Goal: Task Accomplishment & Management: Manage account settings

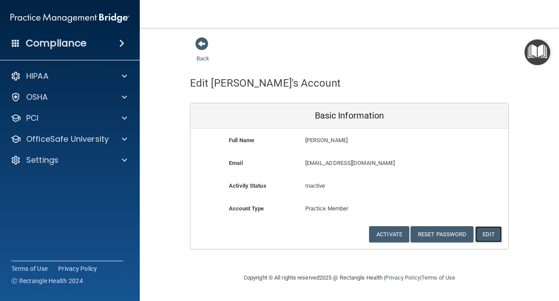
click at [481, 236] on button "Edit" at bounding box center [488, 234] width 27 height 16
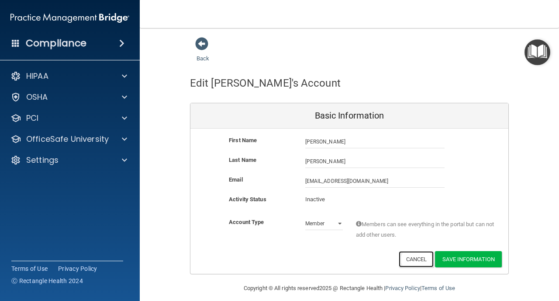
click at [399, 259] on button "Cancel" at bounding box center [416, 259] width 35 height 16
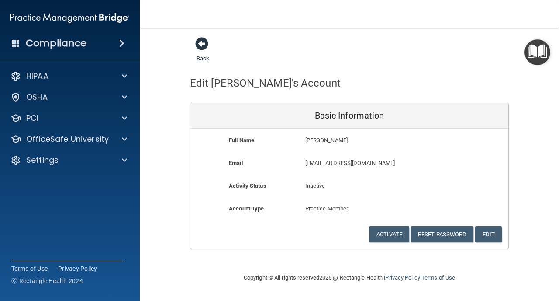
click at [198, 44] on span at bounding box center [201, 43] width 13 height 13
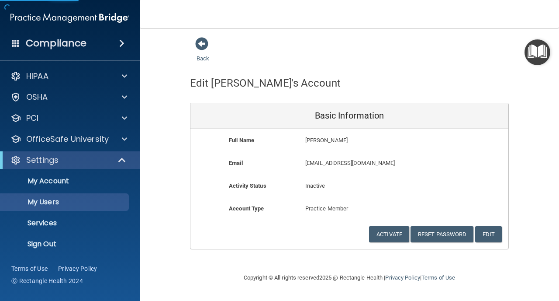
select select "20"
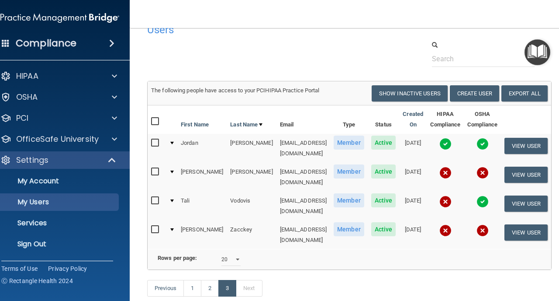
scroll to position [56, 0]
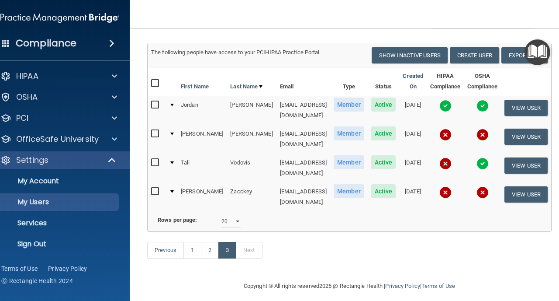
click at [151, 104] on input "checkbox" at bounding box center [156, 104] width 10 height 7
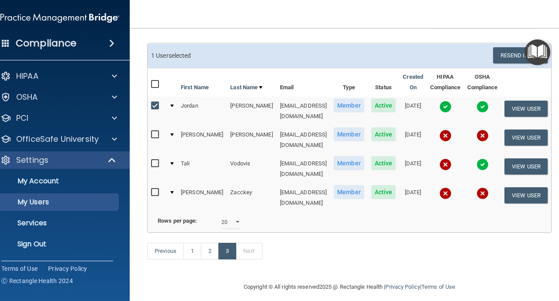
click at [151, 104] on input "checkbox" at bounding box center [156, 105] width 10 height 7
checkbox input "false"
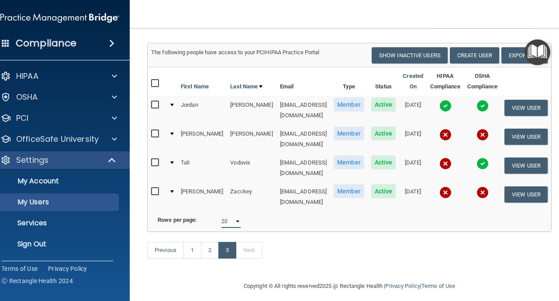
click at [232, 214] on select "10 20 30 40 all" at bounding box center [230, 220] width 19 height 13
click at [470, 58] on button "Create User" at bounding box center [474, 55] width 49 height 16
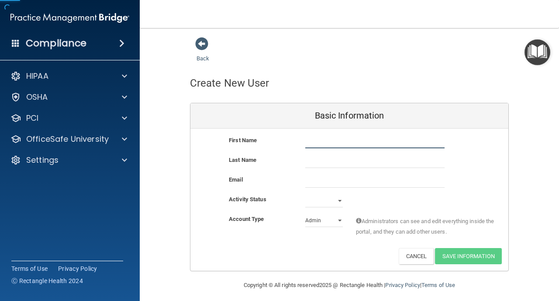
click at [326, 144] on input "text" at bounding box center [374, 141] width 139 height 13
type input "[PERSON_NAME]"
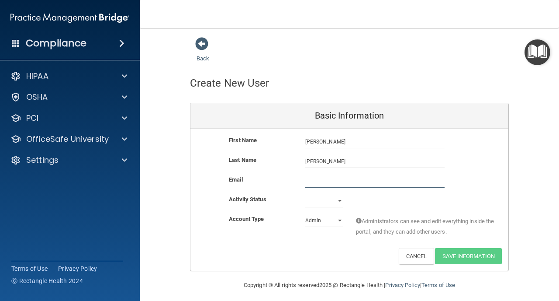
click at [342, 186] on input "email" at bounding box center [374, 180] width 139 height 13
type input "v"
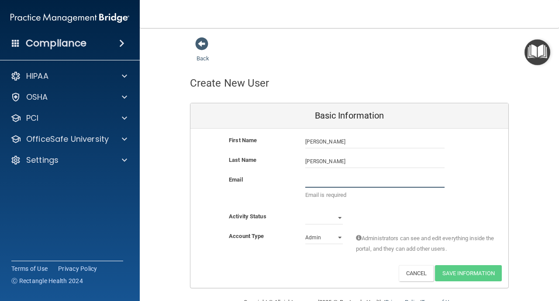
paste input "[EMAIL_ADDRESS][DOMAIN_NAME]"
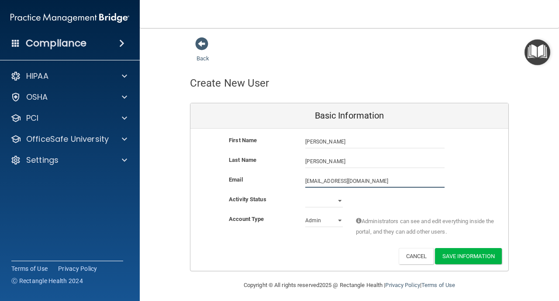
type input "[EMAIL_ADDRESS][DOMAIN_NAME]"
click at [312, 207] on div "Activity Status Active Inactive" at bounding box center [349, 204] width 318 height 20
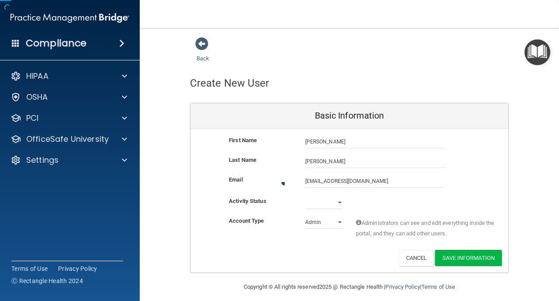
click at [312, 196] on div "Email [EMAIL_ADDRESS][DOMAIN_NAME] [DOMAIN_NAME][EMAIL_ADDRESS][DOMAIN_NAME]" at bounding box center [349, 184] width 318 height 21
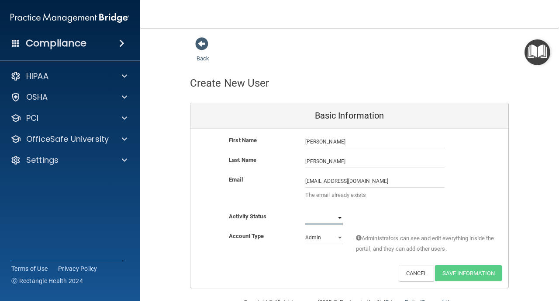
click at [311, 218] on select "Active Inactive" at bounding box center [324, 217] width 38 height 13
select select "active"
click at [313, 238] on select "Admin Member" at bounding box center [324, 237] width 38 height 13
select select "practice_member"
click at [354, 193] on p "The email already exists" at bounding box center [374, 195] width 139 height 10
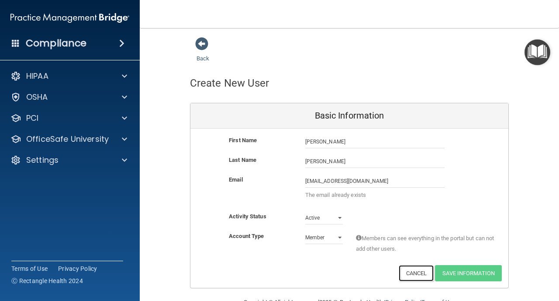
click at [410, 276] on button "Cancel" at bounding box center [416, 273] width 35 height 16
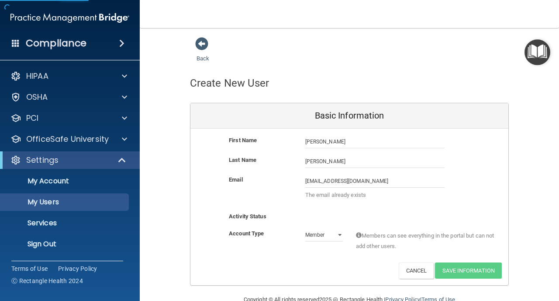
select select "20"
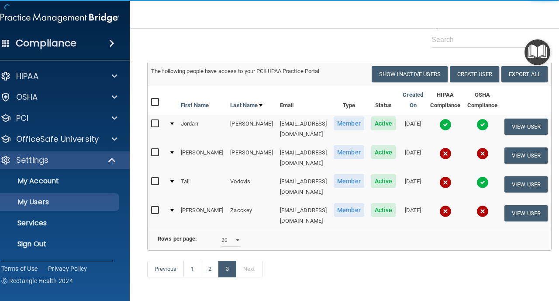
scroll to position [56, 0]
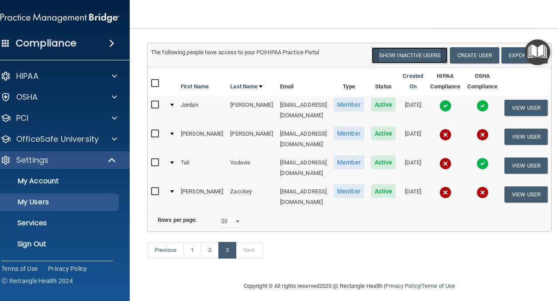
click at [420, 52] on button "Show Inactive Users" at bounding box center [410, 55] width 76 height 16
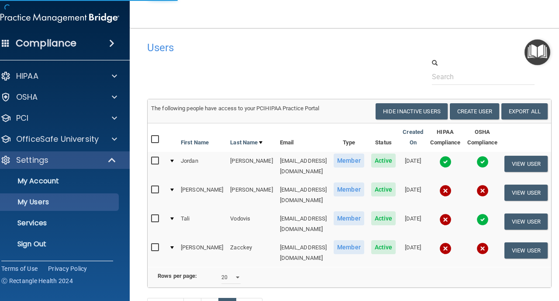
select select "20"
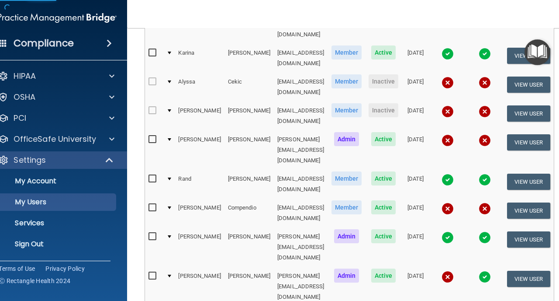
scroll to position [440, 0]
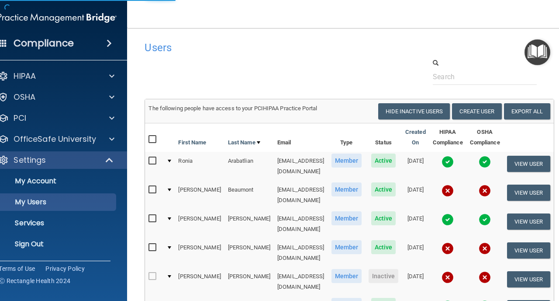
select select "20"
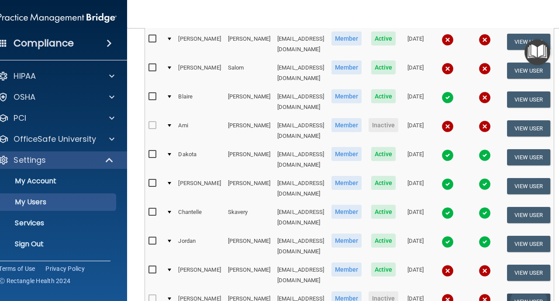
scroll to position [192, 0]
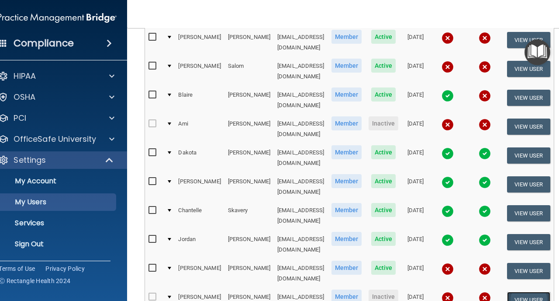
click at [536, 291] on button "View User" at bounding box center [528, 299] width 43 height 16
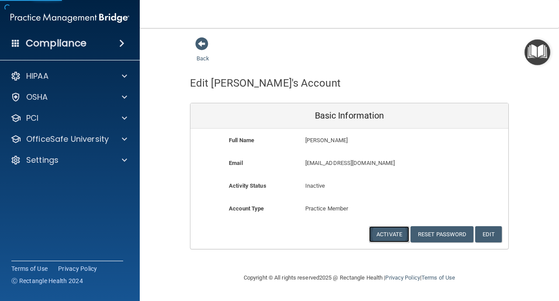
click at [398, 231] on button "Activate" at bounding box center [389, 234] width 40 height 16
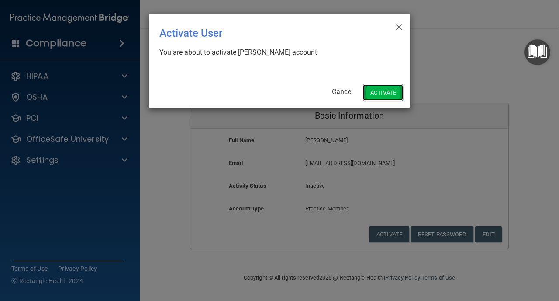
click at [390, 97] on button "Activate" at bounding box center [383, 92] width 40 height 16
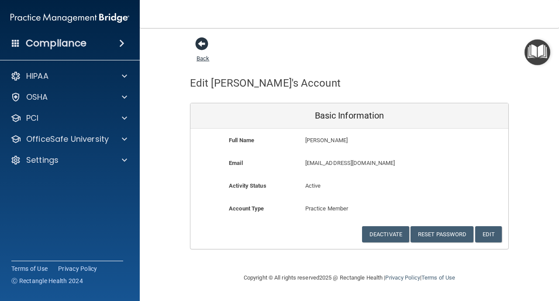
click at [197, 44] on span at bounding box center [201, 43] width 13 height 13
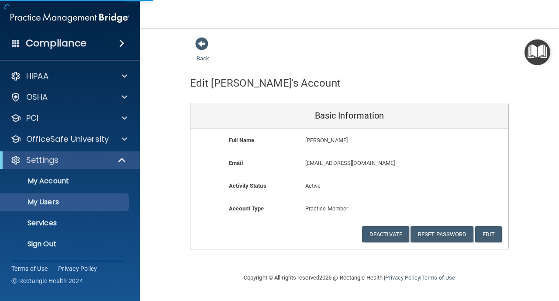
select select "20"
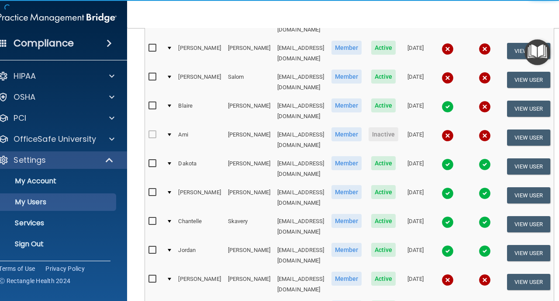
scroll to position [242, 0]
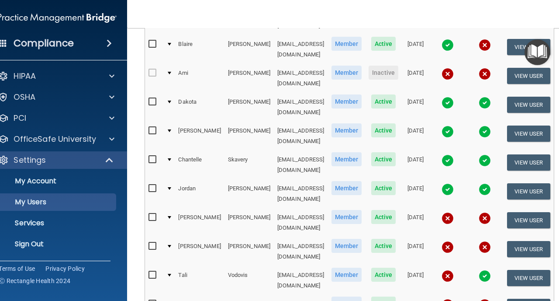
click at [145, 237] on td at bounding box center [154, 251] width 18 height 29
click at [149, 242] on input "checkbox" at bounding box center [154, 245] width 10 height 7
checkbox input "true"
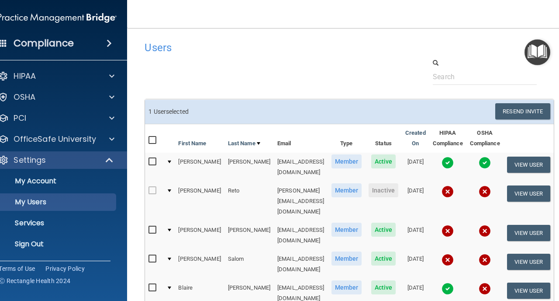
scroll to position [0, 0]
click at [549, 108] on button "Resend Invite" at bounding box center [522, 111] width 55 height 16
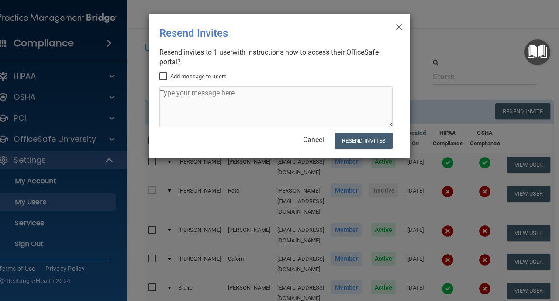
click at [174, 74] on label "Add message to users" at bounding box center [192, 76] width 67 height 10
click at [169, 74] on input "Add message to users" at bounding box center [164, 76] width 10 height 7
checkbox input "true"
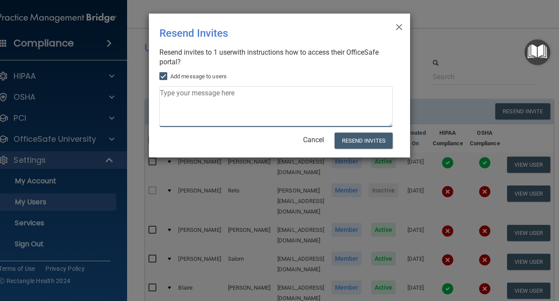
click at [175, 86] on textarea at bounding box center [275, 106] width 233 height 41
type textarea "Please try again!"
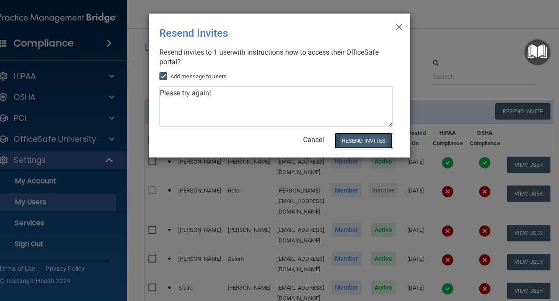
click at [358, 142] on button "Resend Invites" at bounding box center [364, 140] width 58 height 16
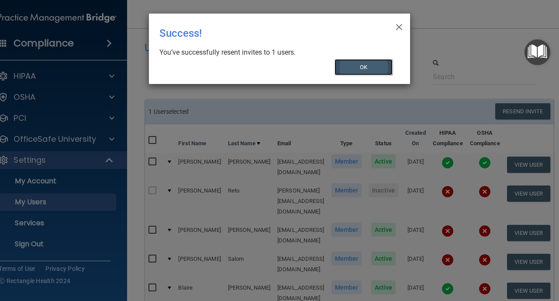
click at [378, 60] on button "OK" at bounding box center [364, 67] width 59 height 16
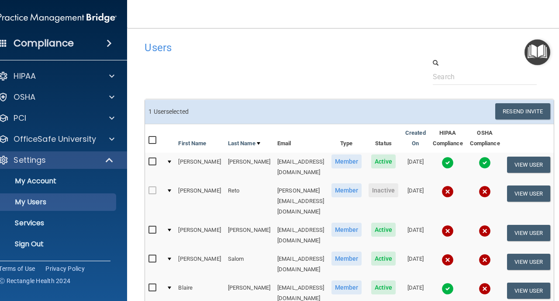
drag, startPoint x: 349, startPoint y: 105, endPoint x: 445, endPoint y: 93, distance: 97.4
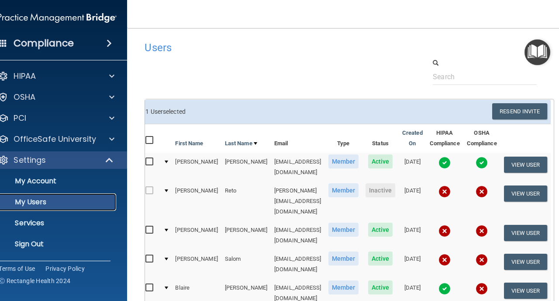
click at [31, 200] on p "My Users" at bounding box center [52, 201] width 119 height 9
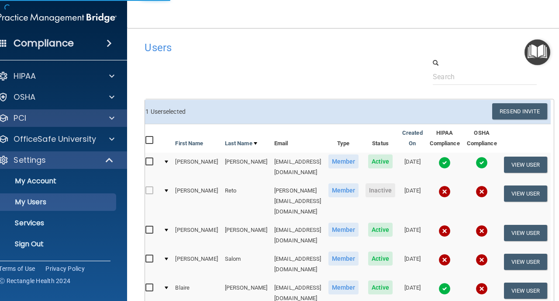
select select "20"
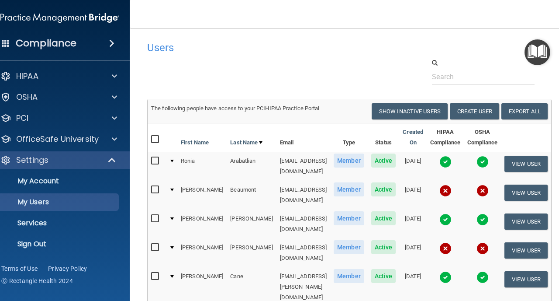
click at [151, 186] on input "checkbox" at bounding box center [156, 189] width 10 height 7
checkbox input "true"
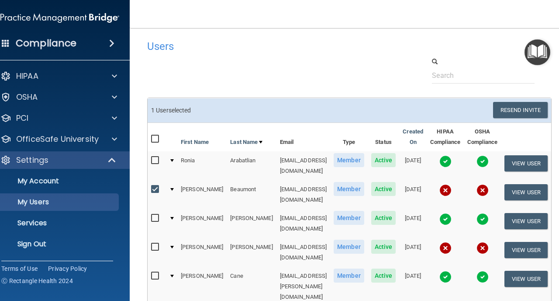
scroll to position [2, 0]
click at [151, 243] on input "checkbox" at bounding box center [156, 246] width 10 height 7
checkbox input "true"
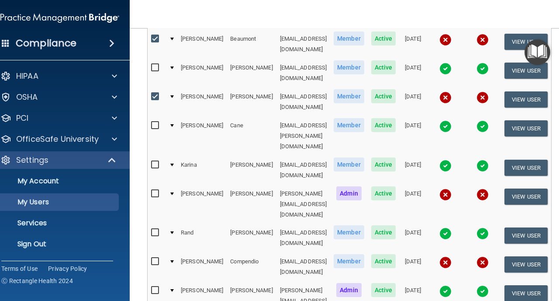
scroll to position [172, 0]
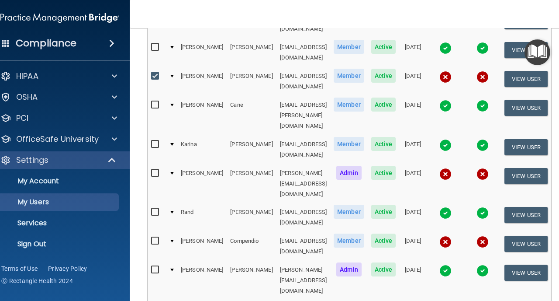
click at [151, 169] on input "checkbox" at bounding box center [156, 172] width 10 height 7
checkbox input "false"
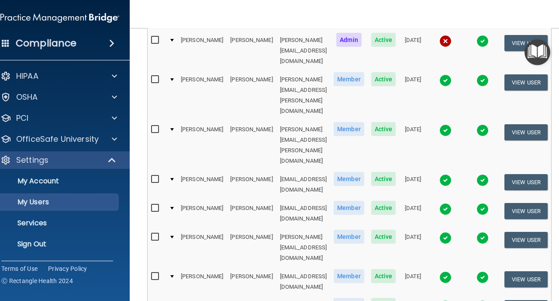
scroll to position [76, 0]
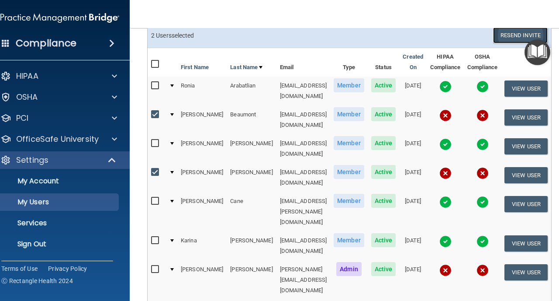
click at [547, 34] on button "Resend Invite" at bounding box center [520, 35] width 55 height 16
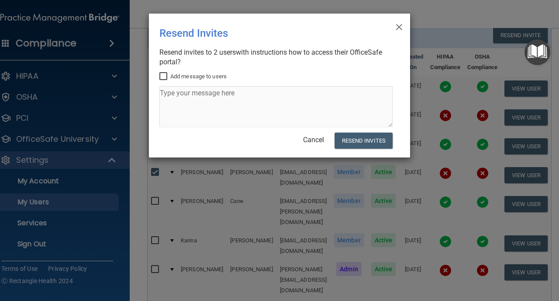
click at [181, 78] on label "Add message to users" at bounding box center [192, 76] width 67 height 10
click at [169, 78] on input "Add message to users" at bounding box center [164, 76] width 10 height 7
checkbox input "true"
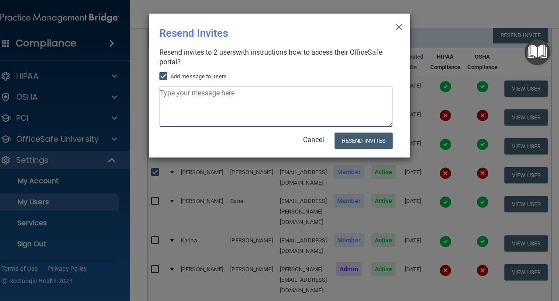
click at [183, 96] on textarea at bounding box center [275, 106] width 233 height 41
drag, startPoint x: 256, startPoint y: 112, endPoint x: 157, endPoint y: 91, distance: 101.7
click at [157, 91] on div "× Close Resend Invites There was an error while sending the invitations ... Res…" at bounding box center [279, 86] width 261 height 144
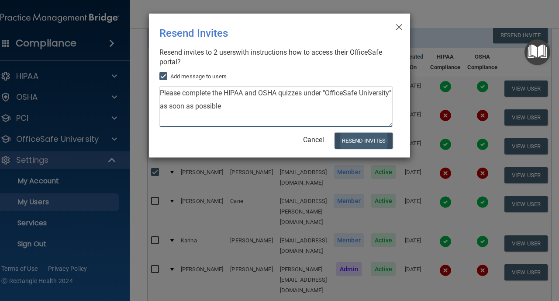
type textarea "Please complete the HIPAA and OSHA quizzes under "OfficeSafe University" as soo…"
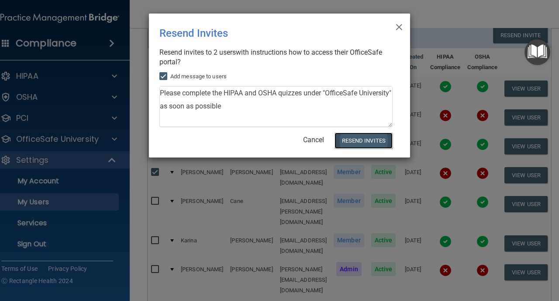
click at [366, 142] on button "Resend Invites" at bounding box center [364, 140] width 58 height 16
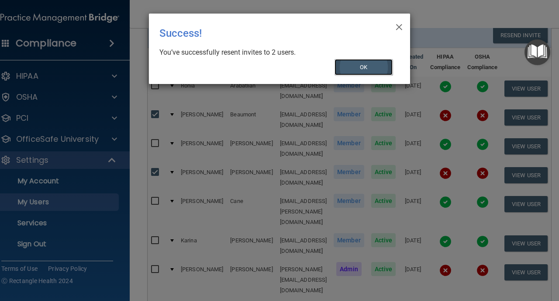
click at [354, 71] on button "OK" at bounding box center [364, 67] width 59 height 16
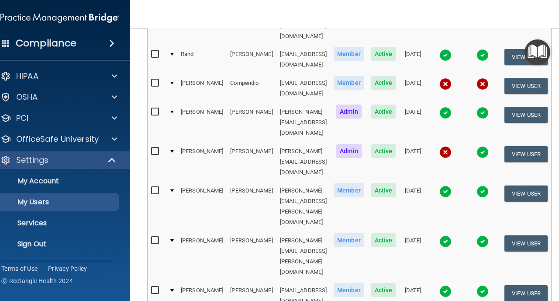
scroll to position [393, 0]
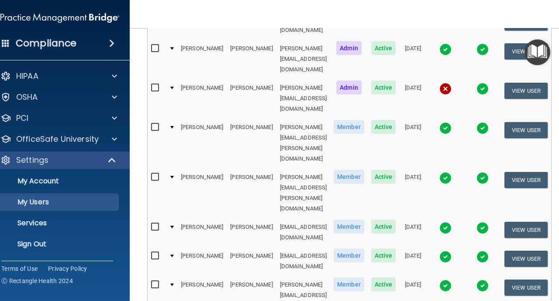
select select "20"
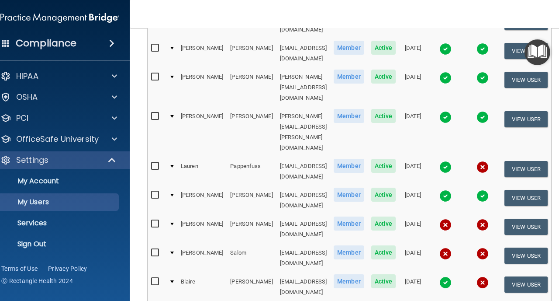
click at [151, 249] on input "checkbox" at bounding box center [156, 252] width 10 height 7
checkbox input "true"
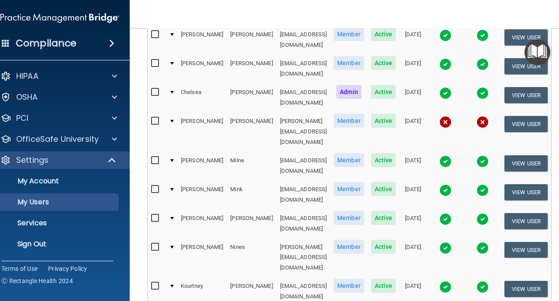
scroll to position [77, 0]
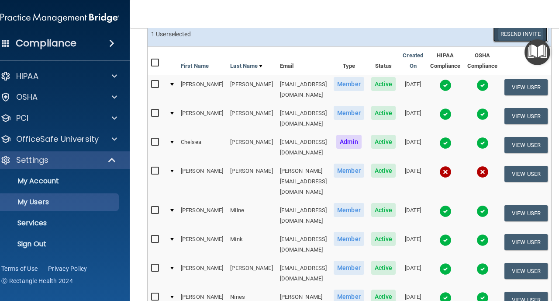
click at [509, 38] on button "Resend Invite" at bounding box center [520, 34] width 55 height 16
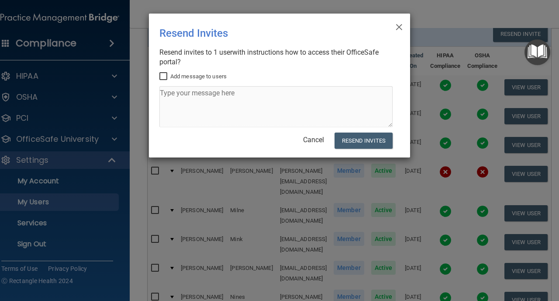
click at [195, 81] on label "Add message to users" at bounding box center [192, 76] width 67 height 10
click at [169, 80] on input "Add message to users" at bounding box center [164, 76] width 10 height 7
checkbox input "true"
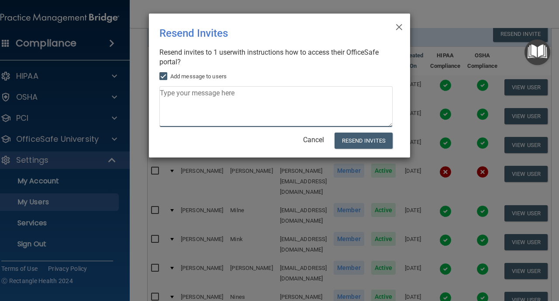
paste textarea "Please complete the HIPAA and OSHA quizzes under "OfficeSafe University" as soo…"
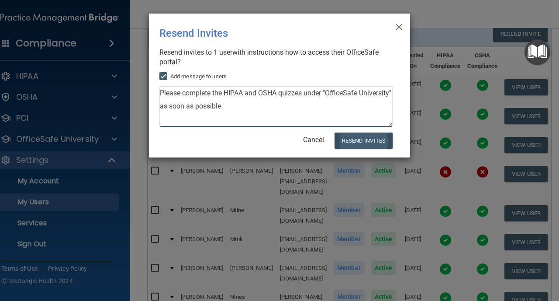
type textarea "Please complete the HIPAA and OSHA quizzes under "OfficeSafe University" as soo…"
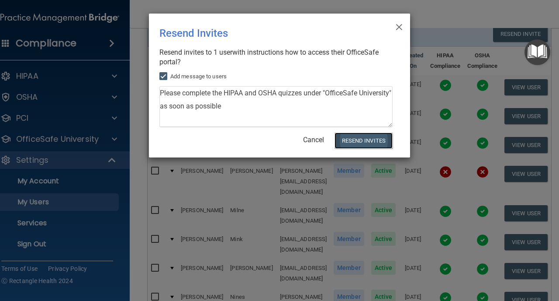
click at [378, 138] on button "Resend Invites" at bounding box center [364, 140] width 58 height 16
click at [397, 27] on span "×" at bounding box center [399, 25] width 8 height 17
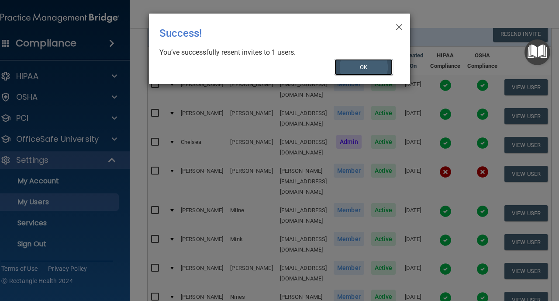
click at [379, 66] on button "OK" at bounding box center [364, 67] width 59 height 16
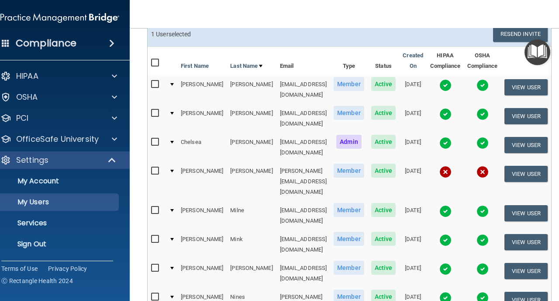
scroll to position [446, 0]
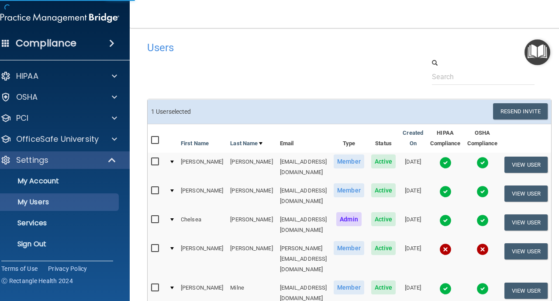
select select "20"
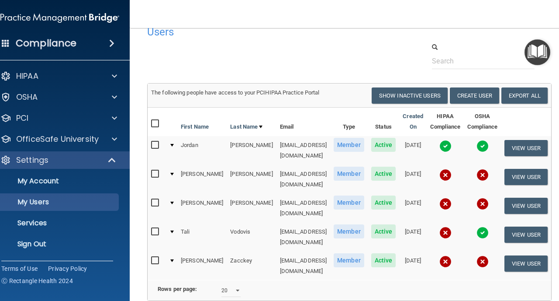
scroll to position [80, 0]
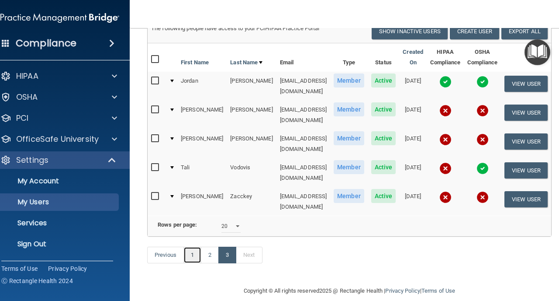
click at [183, 249] on link "1" at bounding box center [192, 254] width 18 height 17
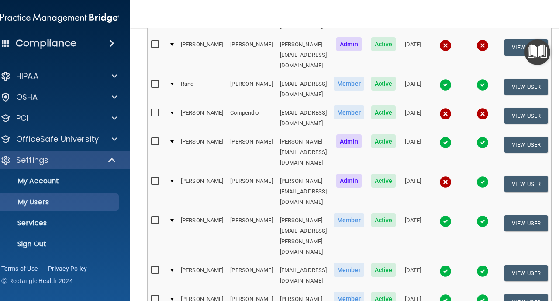
scroll to position [366, 0]
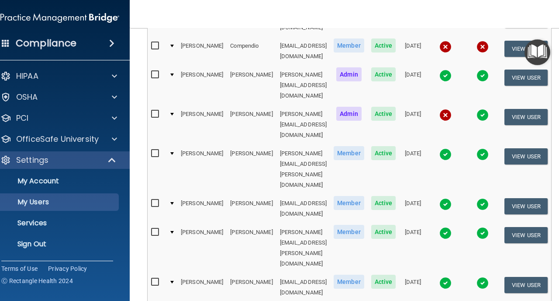
select select "45"
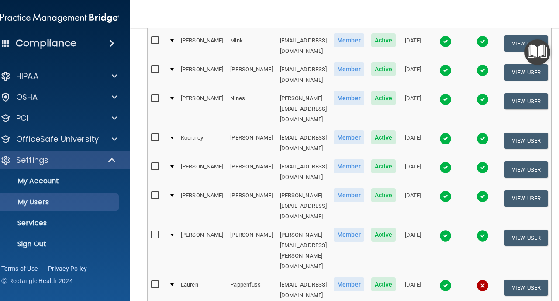
scroll to position [1046, 0]
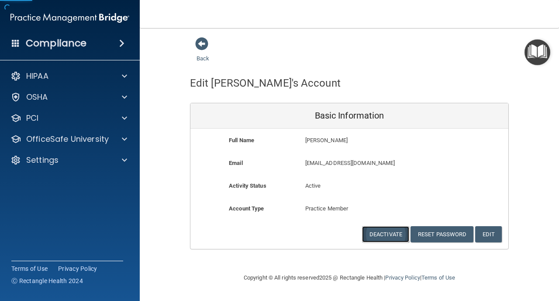
click at [401, 235] on button "Deactivate" at bounding box center [385, 234] width 47 height 16
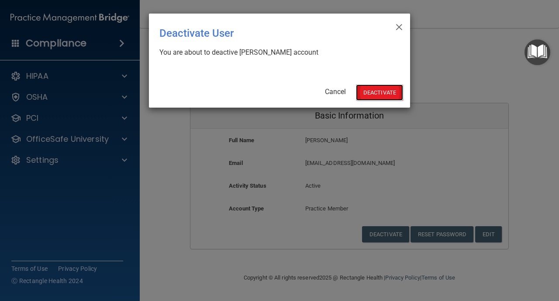
click at [374, 95] on button "Deactivate" at bounding box center [379, 92] width 47 height 16
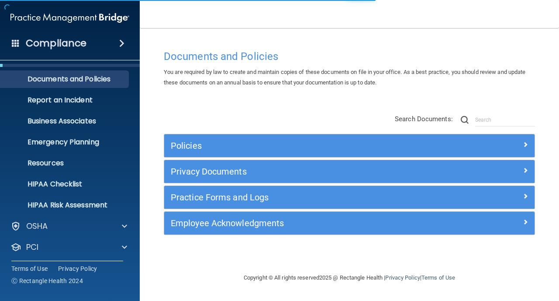
scroll to position [62, 0]
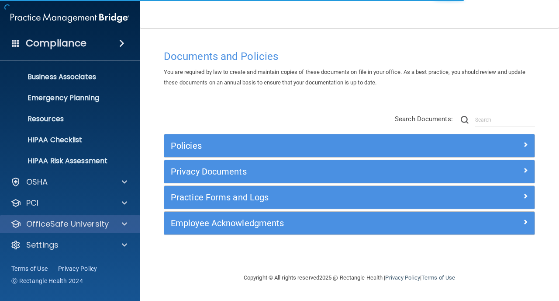
click at [43, 229] on div "OfficeSafe University" at bounding box center [70, 223] width 140 height 17
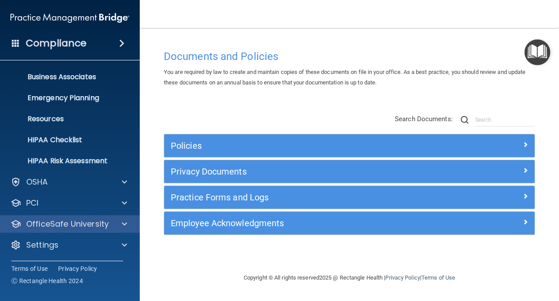
click at [38, 231] on div "OfficeSafe University" at bounding box center [70, 223] width 140 height 17
click at [41, 225] on p "OfficeSafe University" at bounding box center [67, 223] width 83 height 10
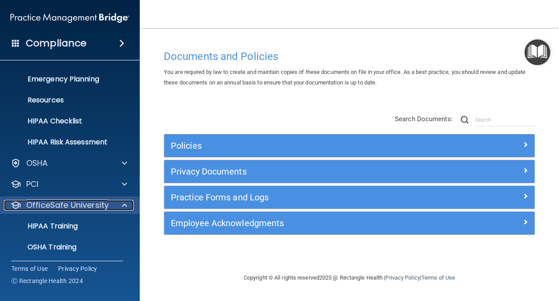
scroll to position [124, 0]
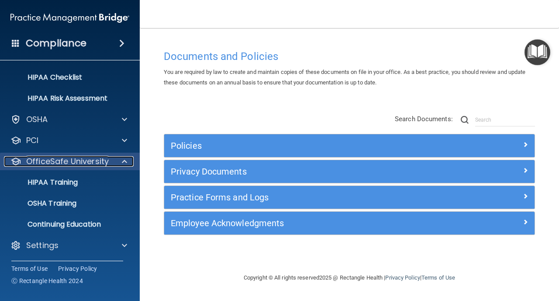
click at [97, 156] on p "OfficeSafe University" at bounding box center [67, 161] width 83 height 10
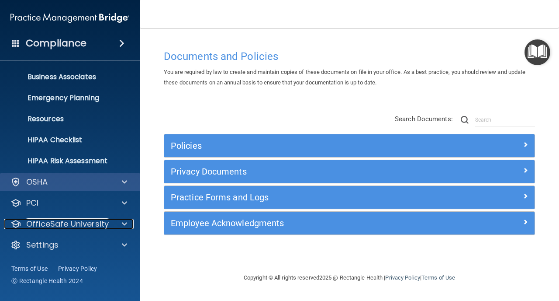
scroll to position [62, 0]
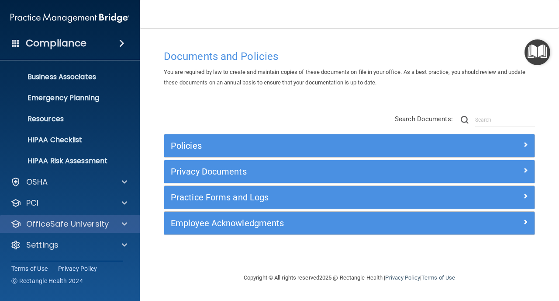
click at [70, 217] on div "OfficeSafe University" at bounding box center [70, 223] width 140 height 17
click at [118, 224] on div at bounding box center [123, 223] width 22 height 10
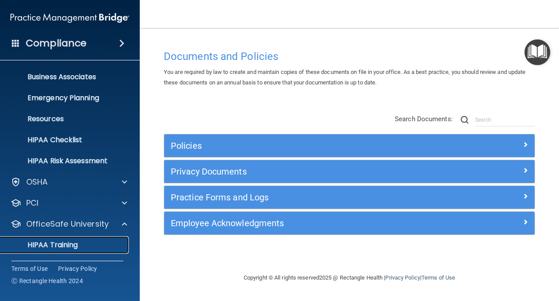
click at [66, 236] on link "HIPAA Training" at bounding box center [60, 244] width 138 height 17
